Goal: Task Accomplishment & Management: Complete application form

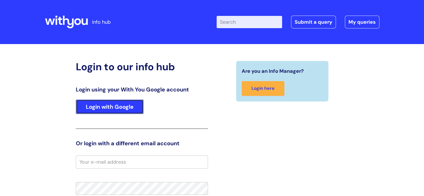
click at [105, 105] on link "Login with Google" at bounding box center [110, 107] width 68 height 15
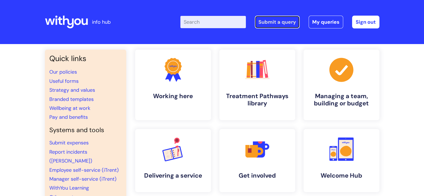
click at [286, 24] on link "Submit a query" at bounding box center [277, 22] width 45 height 13
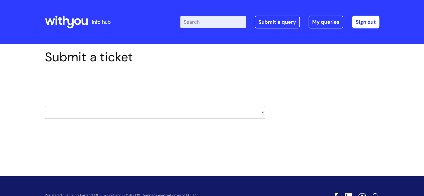
click at [150, 110] on select "HR / People IT and Support Clinical Drug Alerts Finance Accounts Data Support T…" at bounding box center [155, 112] width 220 height 13
select select "it_and_support"
click at [45, 106] on select "HR / People IT and Support Clinical Drug Alerts Finance Accounts Data Support T…" at bounding box center [155, 112] width 220 height 13
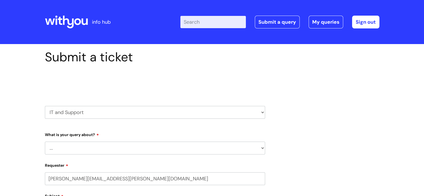
select select "80004157231"
click at [88, 145] on select "... Mobile Phone Reset & MFA Accounts, Starters and Leavers IT Hardware issue I…" at bounding box center [155, 148] width 220 height 13
select select "Mobile Phone Reset & MFA"
click at [45, 142] on select "... Mobile Phone Reset & MFA Accounts, Starters and Leavers IT Hardware issue I…" at bounding box center [155, 148] width 220 height 13
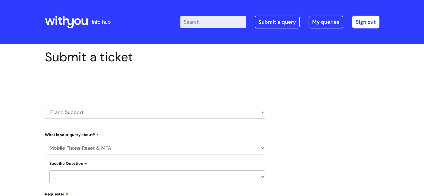
click at [88, 176] on select "... Support with Mobile Phone Reset & MFA" at bounding box center [157, 177] width 216 height 13
select select "Support with Mobile Phone Reset & MFA"
click at [49, 171] on select "... Support with Mobile Phone Reset & MFA" at bounding box center [157, 177] width 216 height 13
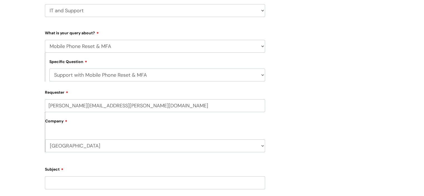
scroll to position [112, 0]
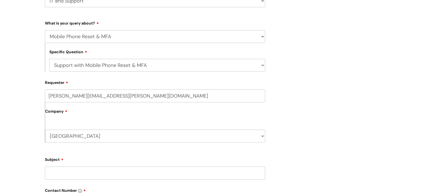
drag, startPoint x: 79, startPoint y: 96, endPoint x: 40, endPoint y: 91, distance: 39.2
click at [41, 91] on div "Submit a ticket Select issue type HR / People IT and Support Clinical Drug Aler…" at bounding box center [155, 136] width 229 height 396
type input "mark.tossell@wearewithyou.org.uk"
type input "mark"
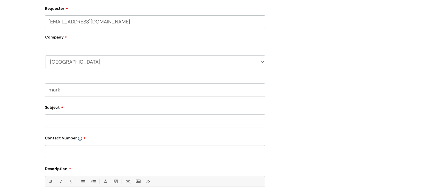
scroll to position [201, 0]
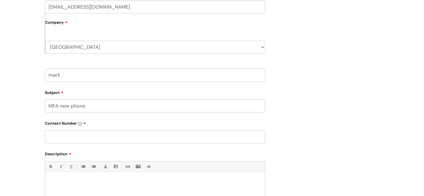
type input "MFA new phone"
type input "n/a"
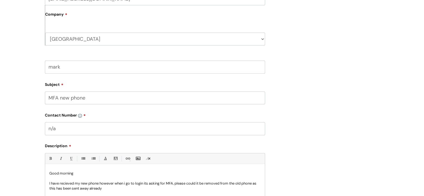
scroll to position [213, 0]
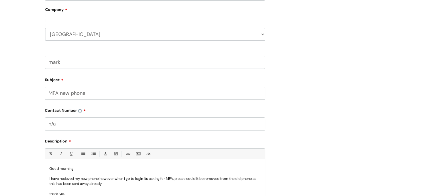
click at [67, 177] on p "I have recieved my new phone however when i go to login its asking for MFA, ple…" at bounding box center [155, 181] width 212 height 10
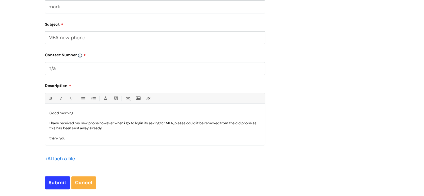
scroll to position [269, 0]
click at [60, 179] on input "Submit" at bounding box center [57, 182] width 25 height 13
type input "Please Wait..."
